Goal: Consume media (video, audio)

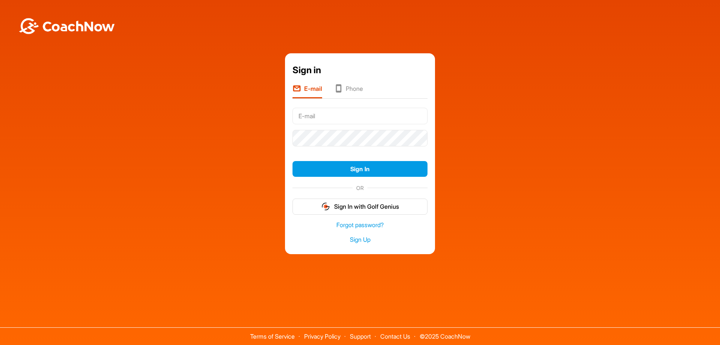
type input "[EMAIL_ADDRESS][DOMAIN_NAME]"
click at [394, 177] on div "Sign In" at bounding box center [360, 169] width 135 height 22
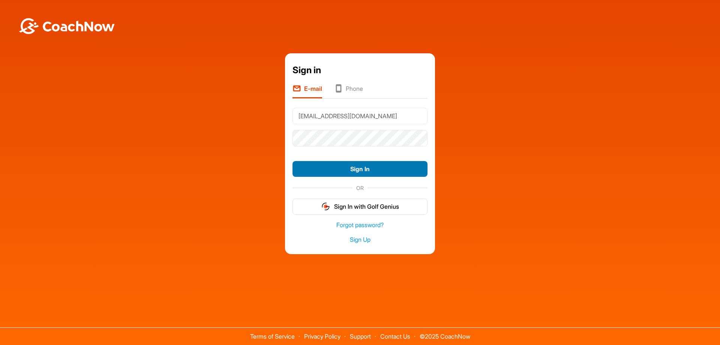
click at [396, 174] on button "Sign In" at bounding box center [360, 169] width 135 height 16
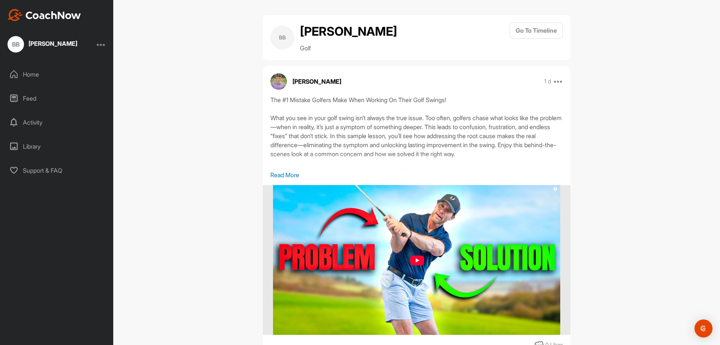
click at [416, 261] on img at bounding box center [417, 260] width 288 height 150
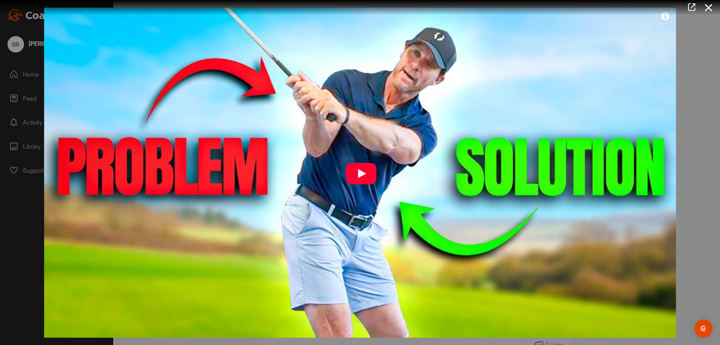
click at [366, 194] on img at bounding box center [360, 172] width 647 height 345
click at [711, 7] on icon at bounding box center [709, 8] width 17 height 14
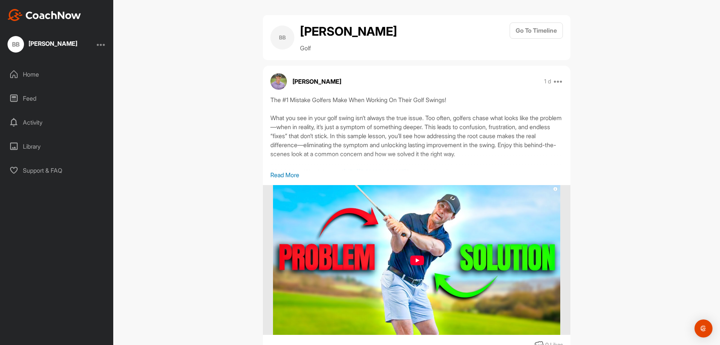
click at [279, 175] on p "Read More" at bounding box center [417, 174] width 293 height 9
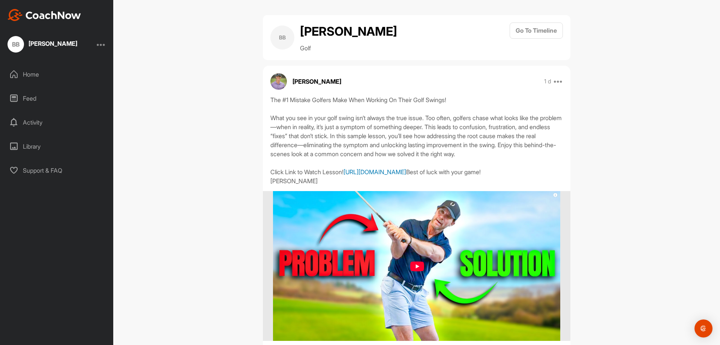
click at [344, 176] on link "[URL][DOMAIN_NAME]" at bounding box center [375, 172] width 63 height 8
